Goal: Browse casually

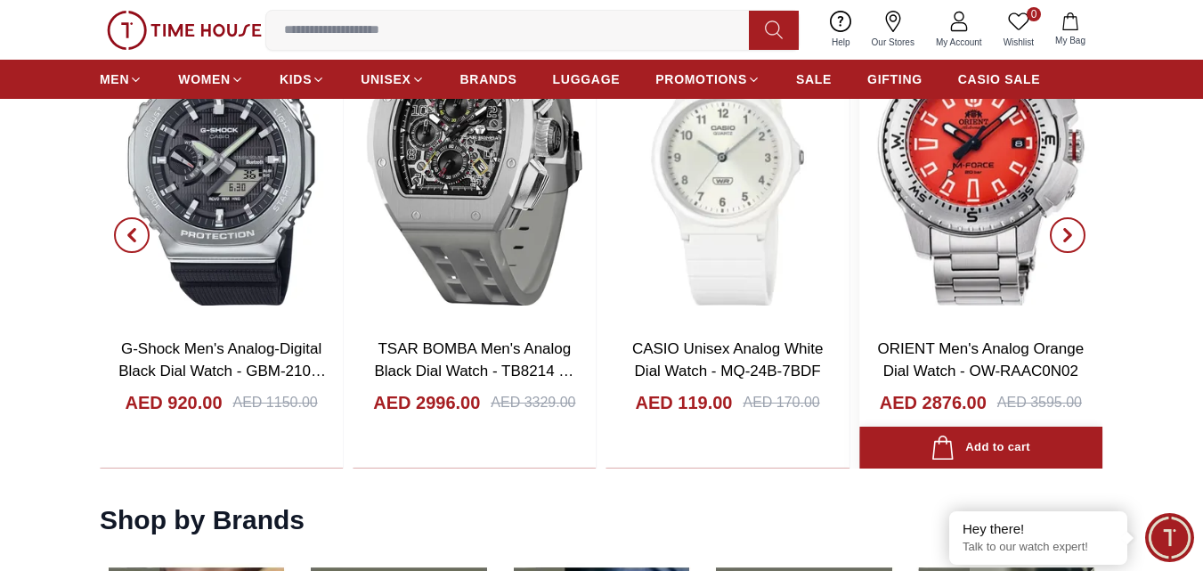
scroll to position [1870, 0]
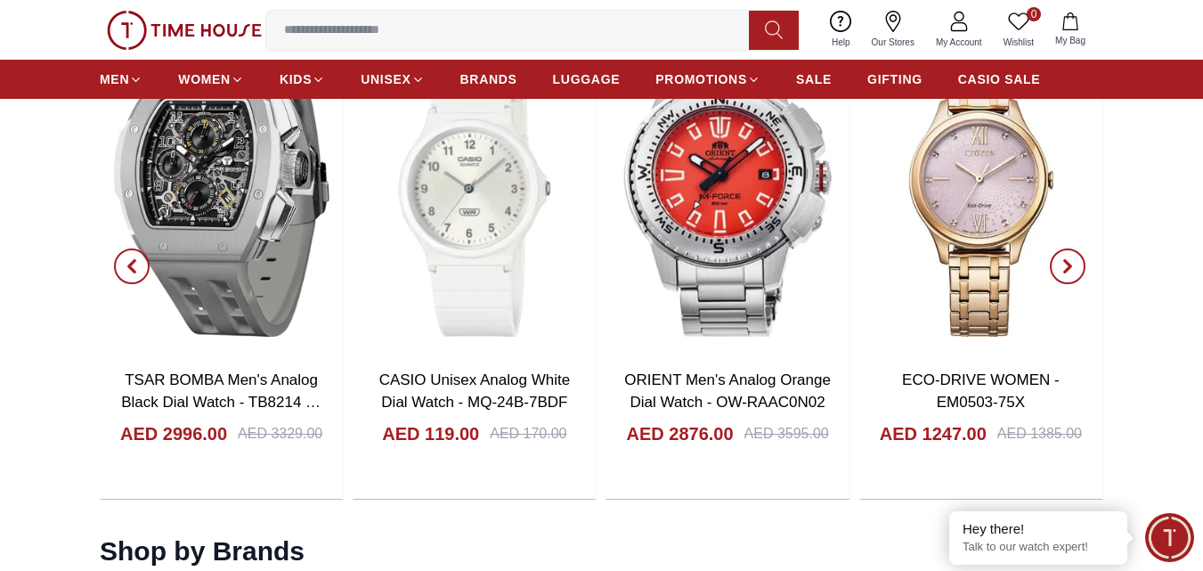
click at [1073, 269] on icon "button" at bounding box center [1067, 266] width 14 height 14
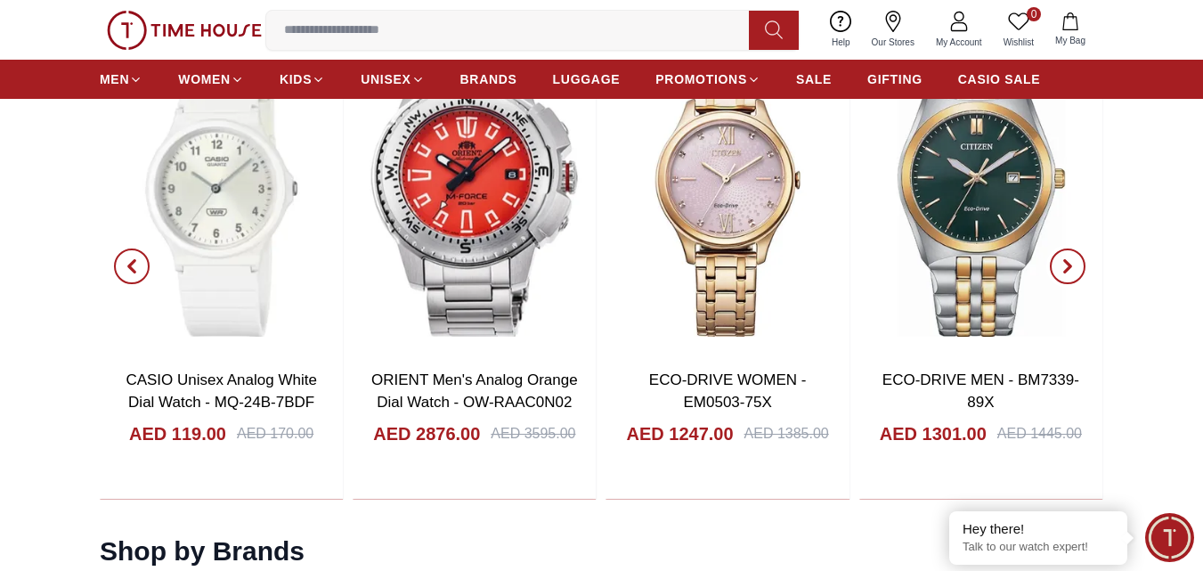
click at [1074, 270] on icon "button" at bounding box center [1067, 266] width 14 height 14
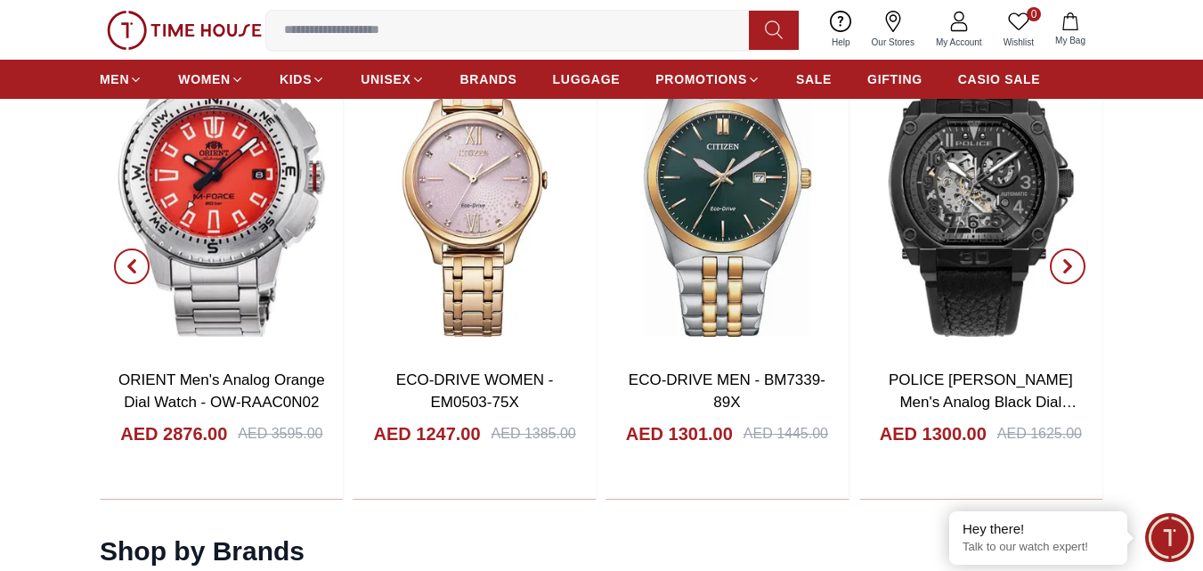
click at [1072, 273] on icon "button" at bounding box center [1067, 266] width 14 height 14
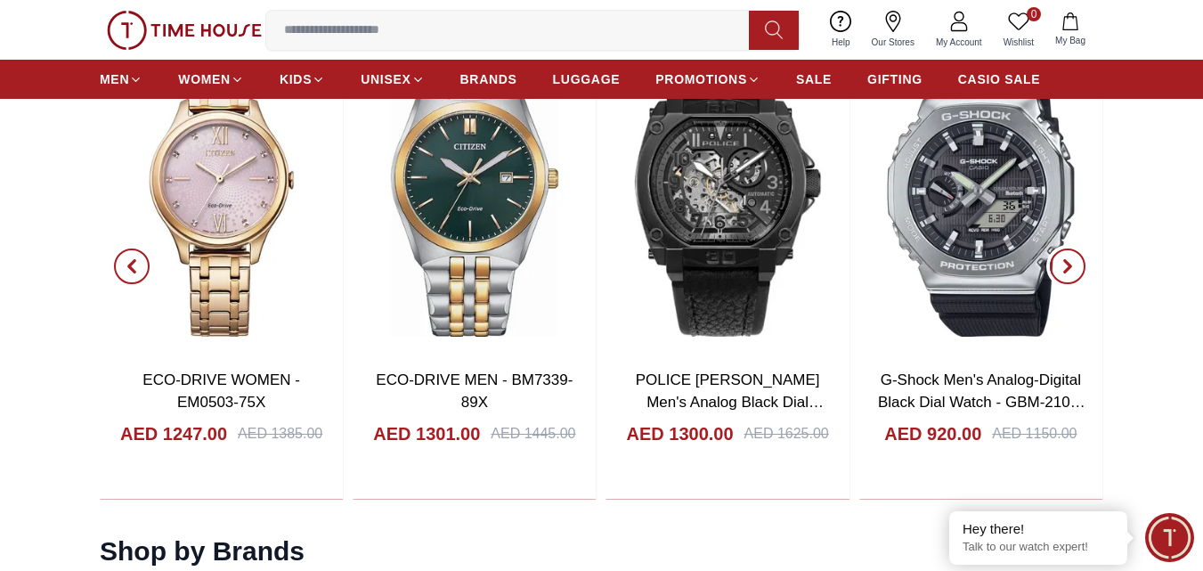
click at [1070, 272] on icon "button" at bounding box center [1067, 266] width 14 height 14
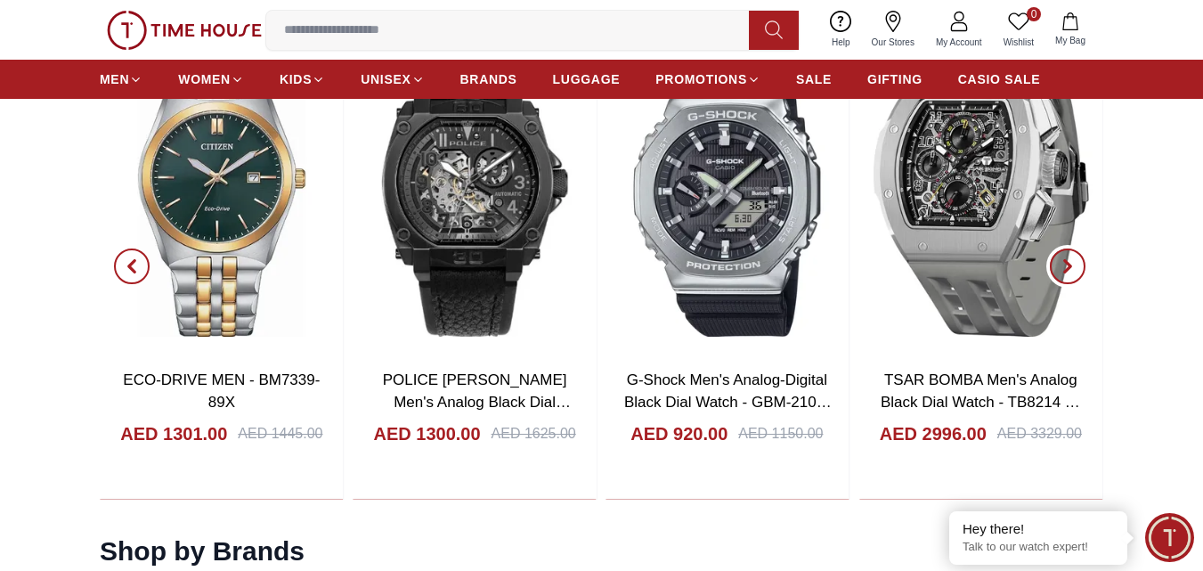
click at [1069, 270] on icon "button" at bounding box center [1067, 266] width 14 height 14
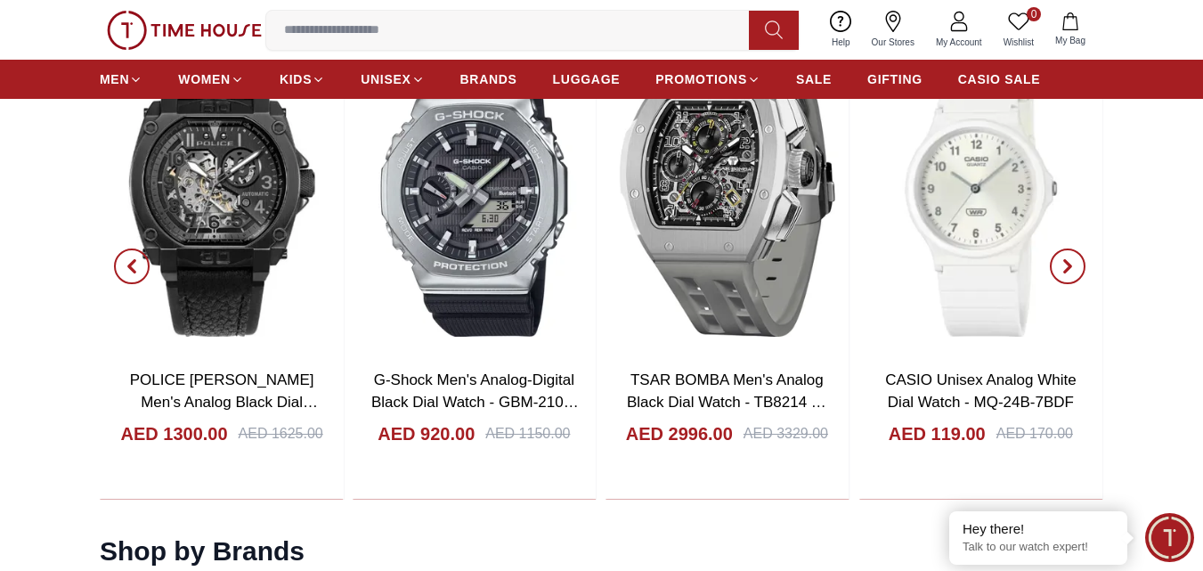
click at [1069, 270] on icon "button" at bounding box center [1067, 266] width 14 height 14
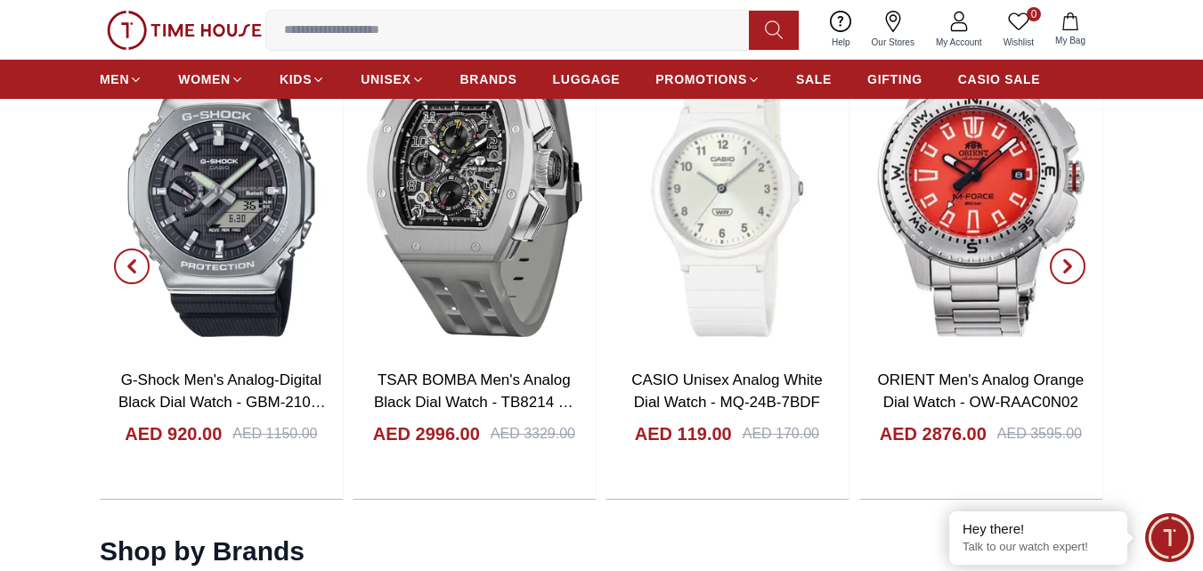
click at [1069, 270] on icon "button" at bounding box center [1067, 266] width 14 height 14
click at [1069, 271] on icon "button" at bounding box center [1067, 266] width 14 height 14
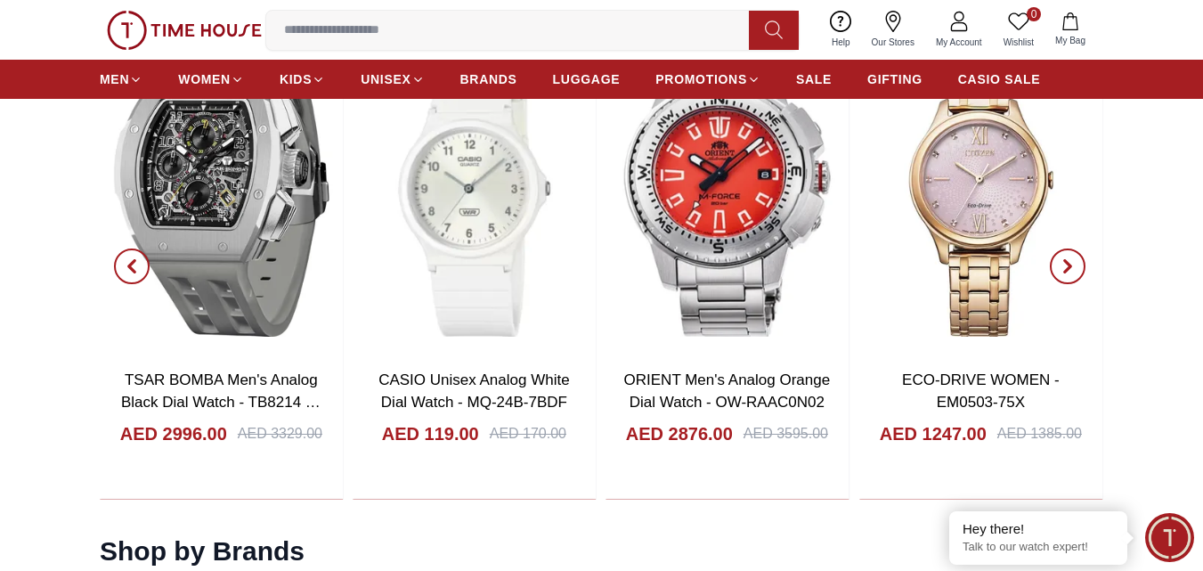
click at [1069, 271] on icon "button" at bounding box center [1067, 266] width 14 height 14
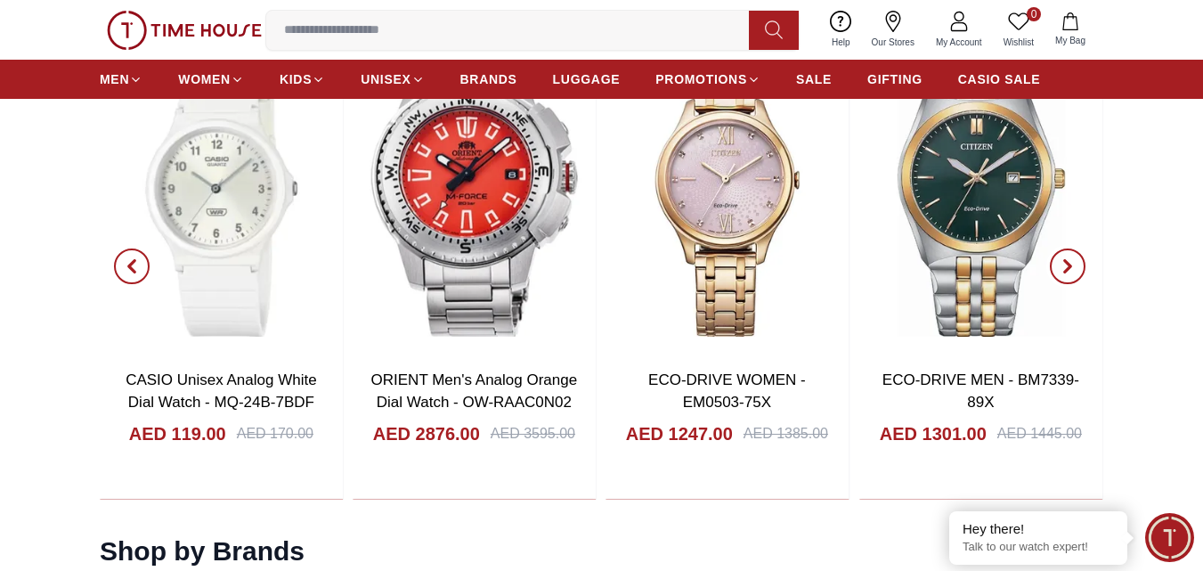
click at [1069, 271] on icon "button" at bounding box center [1067, 266] width 14 height 14
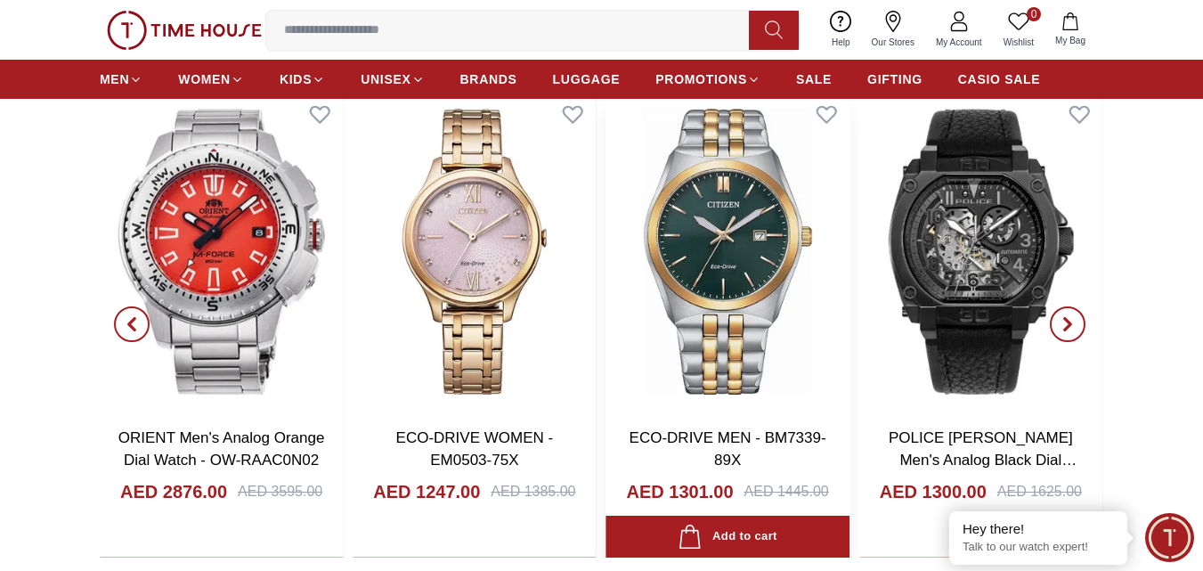
scroll to position [1781, 0]
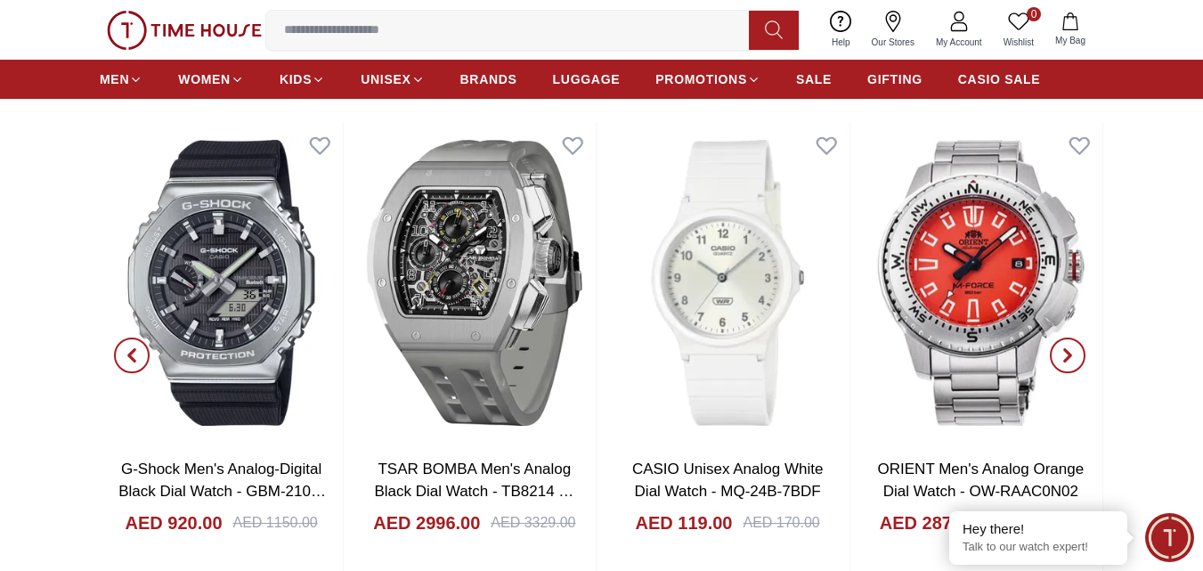
click at [1062, 346] on span "button" at bounding box center [1068, 355] width 36 height 36
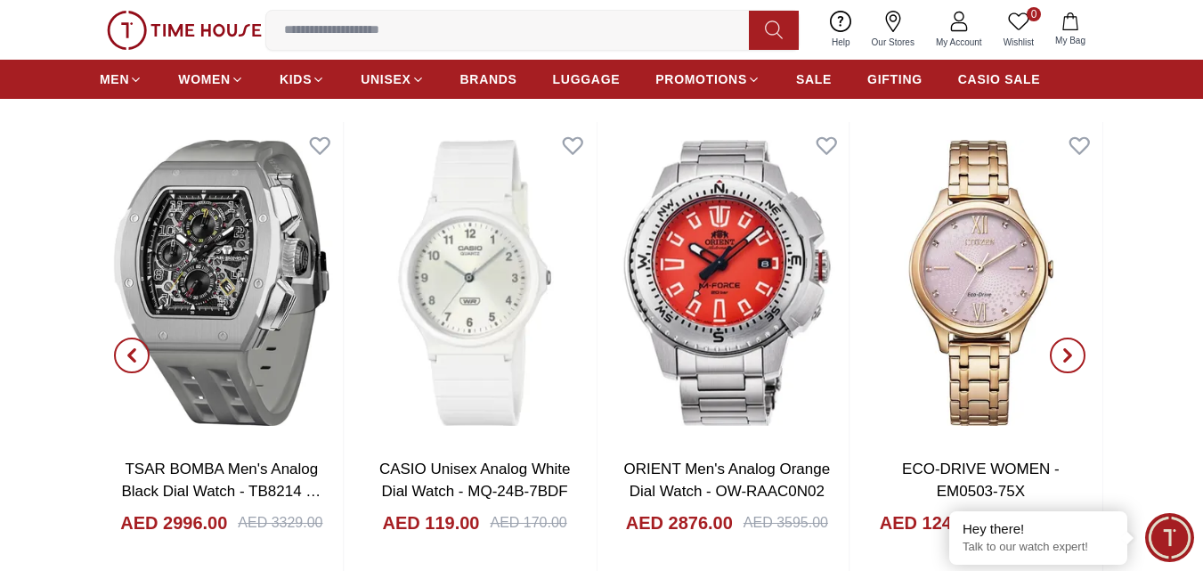
click at [1075, 355] on span "button" at bounding box center [1068, 355] width 36 height 36
click at [1074, 355] on icon "button" at bounding box center [1067, 355] width 14 height 14
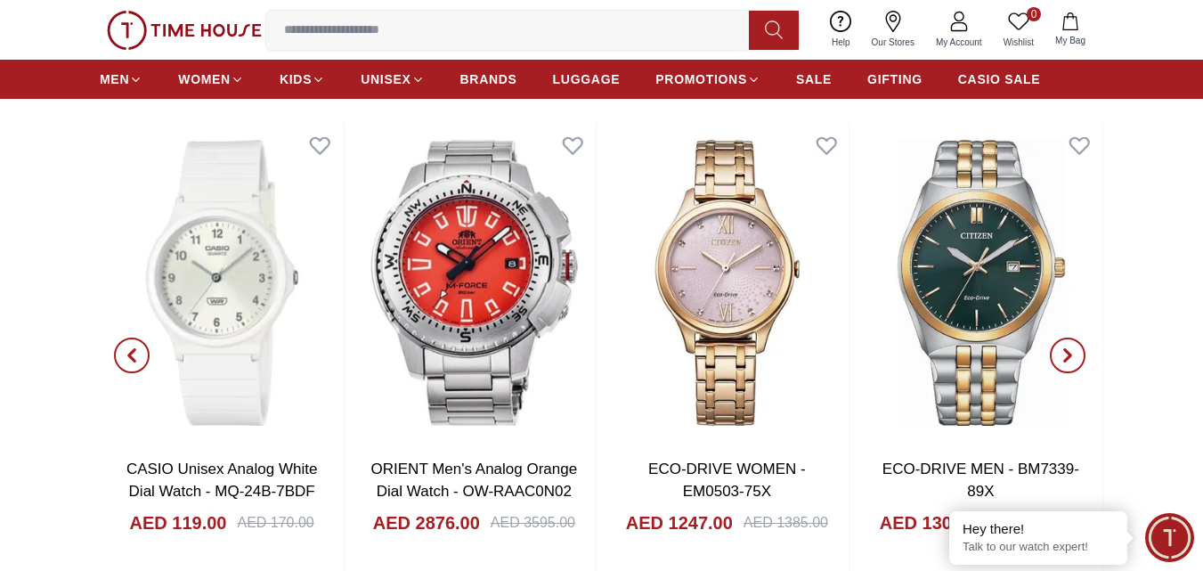
click at [1072, 355] on icon "button" at bounding box center [1067, 355] width 14 height 14
click at [1070, 355] on icon "button" at bounding box center [1067, 356] width 5 height 12
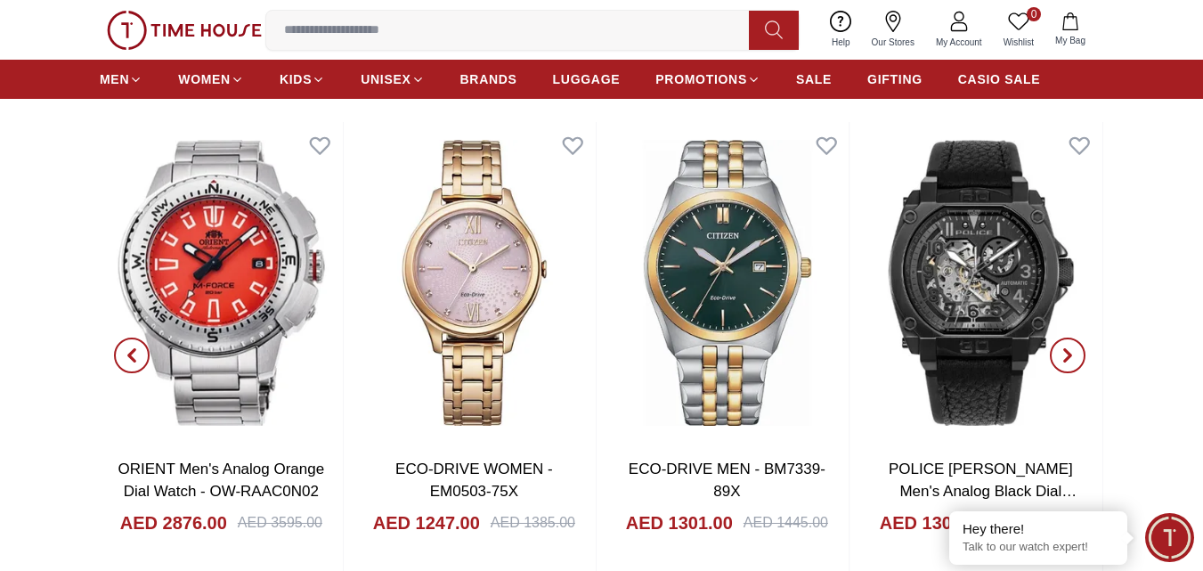
click at [1070, 355] on icon "button" at bounding box center [1067, 356] width 5 height 12
click at [1069, 355] on icon "button" at bounding box center [1067, 356] width 5 height 12
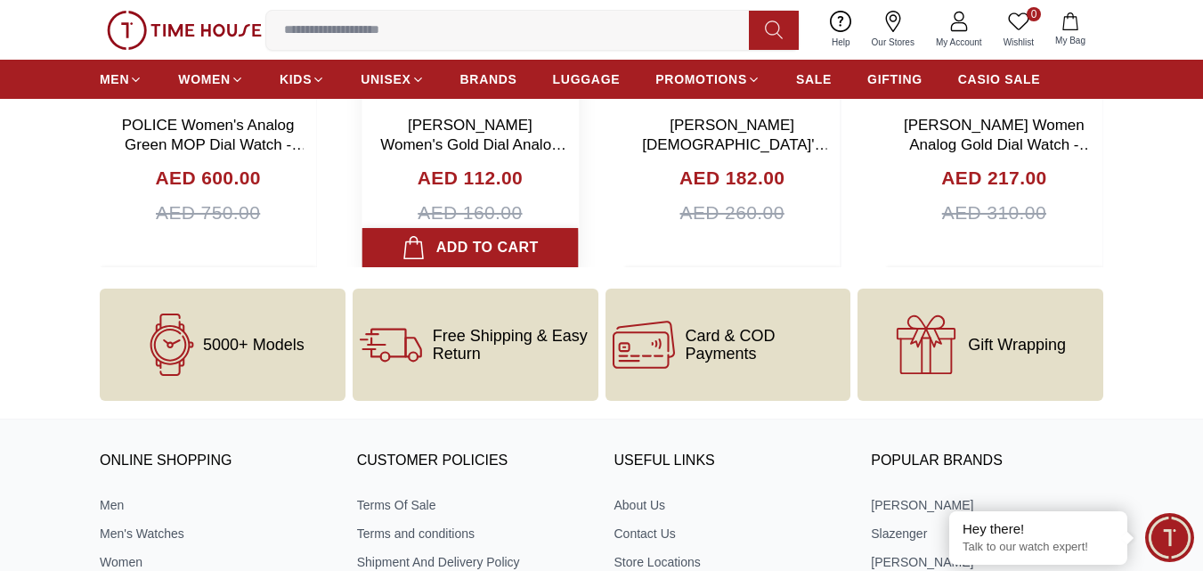
scroll to position [6075, 0]
